Goal: Navigation & Orientation: Understand site structure

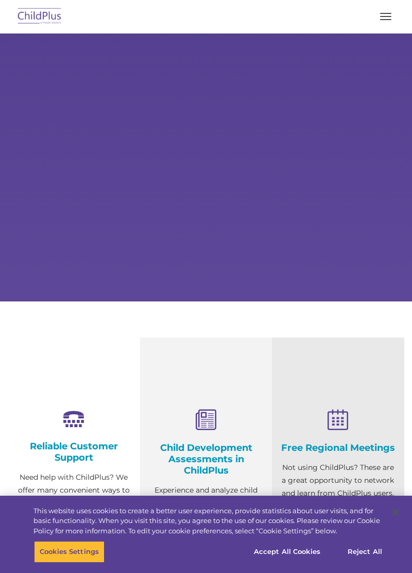
type input ""
select select "MEDIUM"
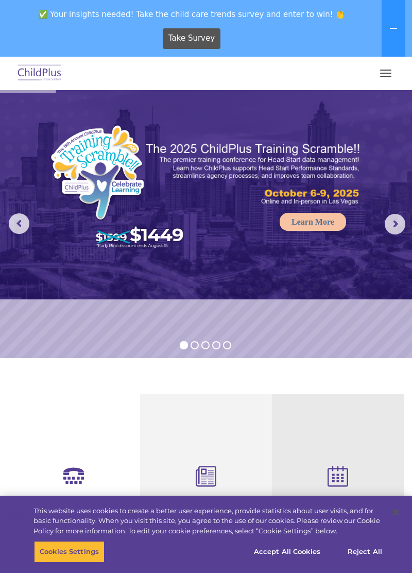
click at [385, 74] on button "button" at bounding box center [386, 73] width 22 height 16
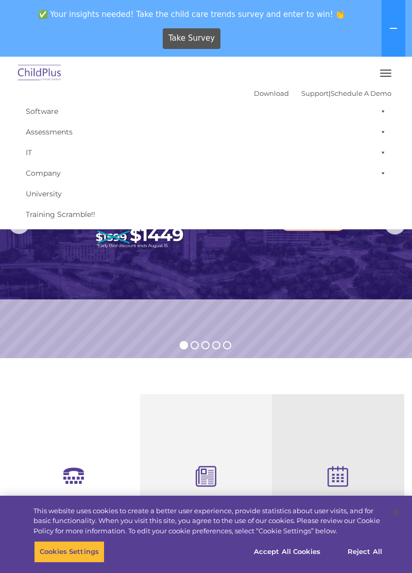
click at [387, 70] on span "button" at bounding box center [385, 70] width 11 height 1
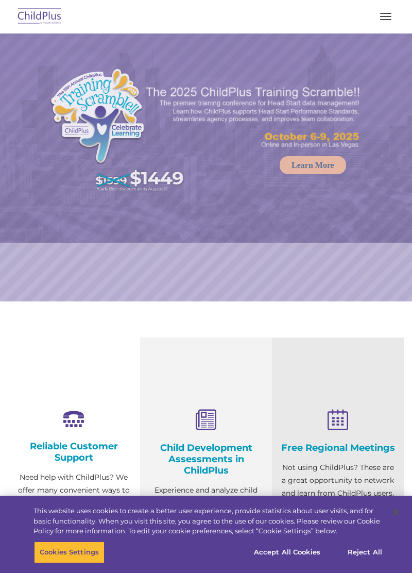
select select "MEDIUM"
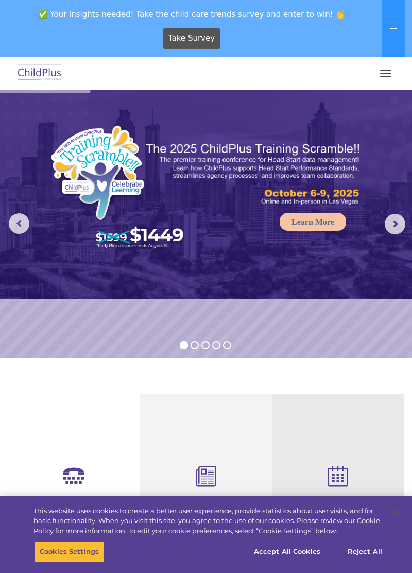
click at [398, 27] on button at bounding box center [394, 28] width 24 height 57
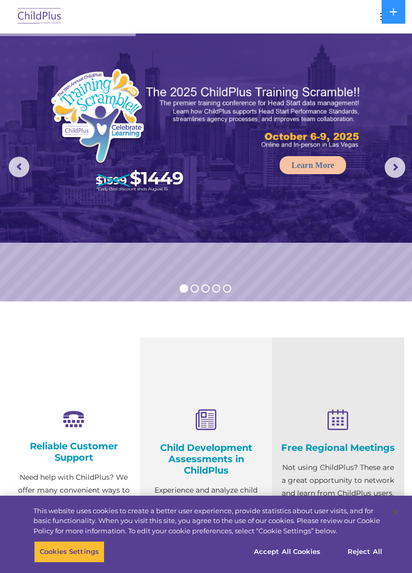
click at [379, 18] on button "button" at bounding box center [386, 16] width 22 height 16
